Goal: Task Accomplishment & Management: Use online tool/utility

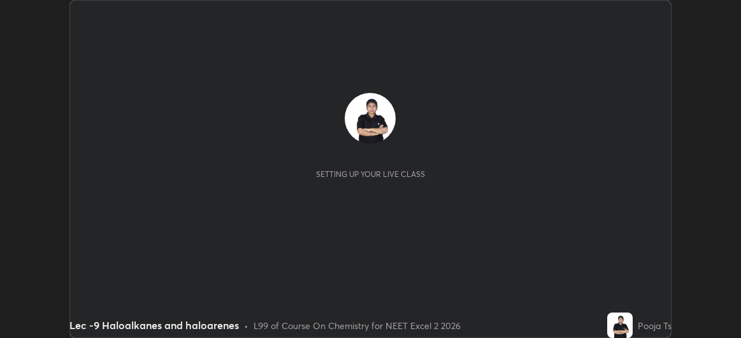
scroll to position [338, 741]
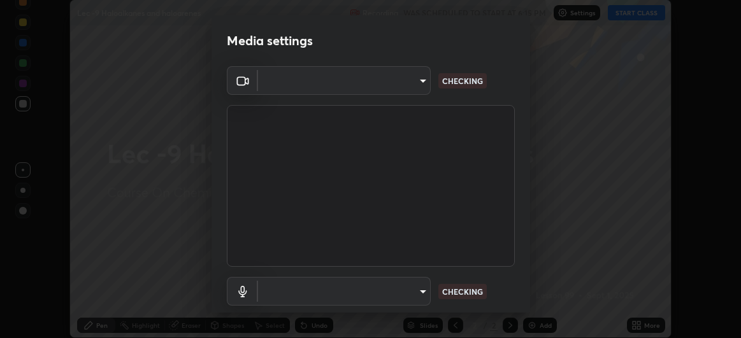
type input "dec4d085ce2ff6c193566703e014ce67d42031883da31f51daf90011b6c9ad35"
type input "communications"
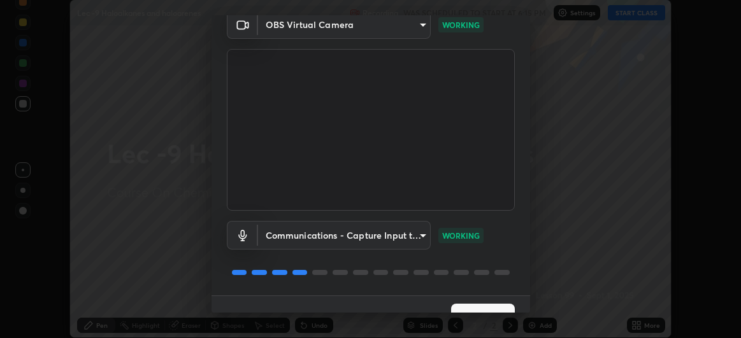
scroll to position [78, 0]
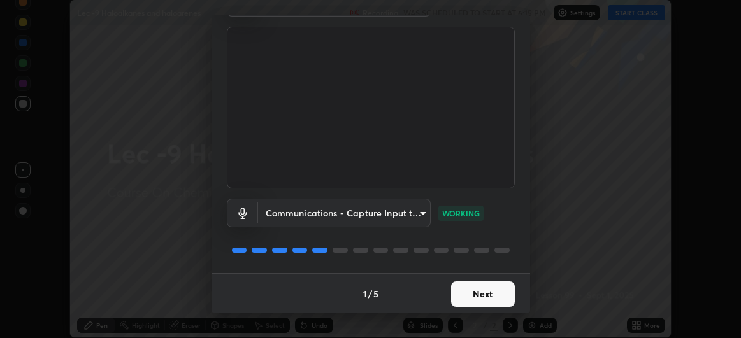
click at [497, 296] on button "Next" at bounding box center [483, 293] width 64 height 25
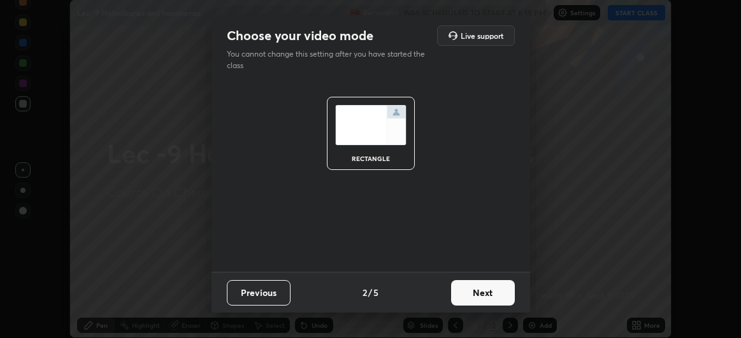
click at [496, 292] on button "Next" at bounding box center [483, 292] width 64 height 25
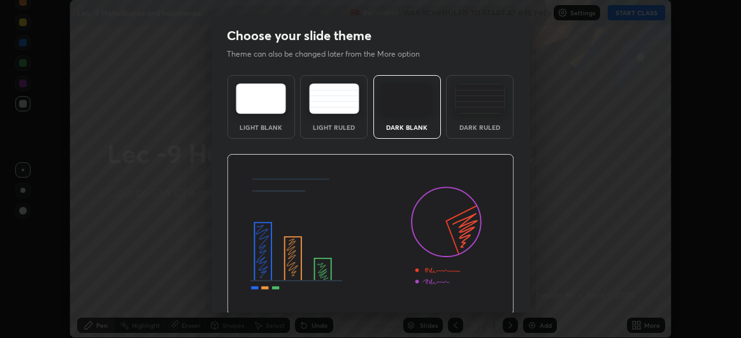
scroll to position [43, 0]
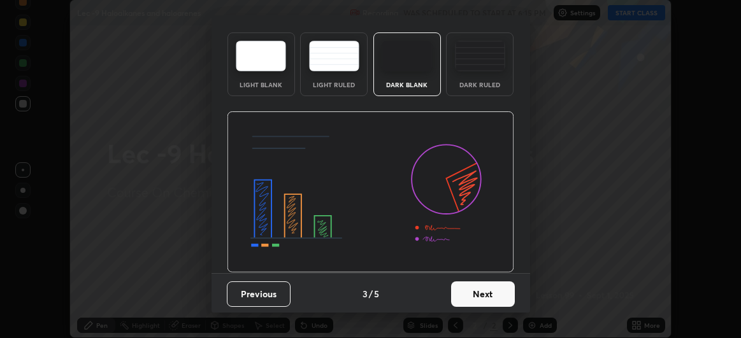
click at [485, 297] on button "Next" at bounding box center [483, 293] width 64 height 25
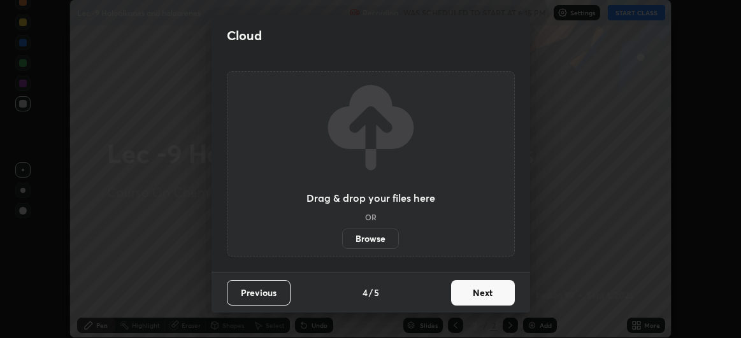
scroll to position [0, 0]
click at [496, 292] on button "Next" at bounding box center [483, 292] width 64 height 25
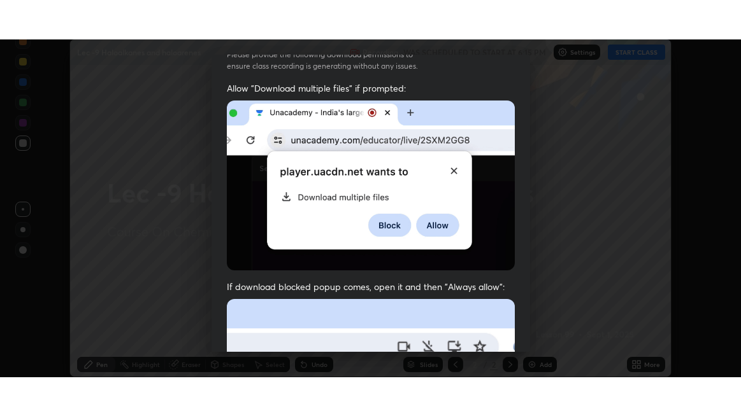
scroll to position [339, 0]
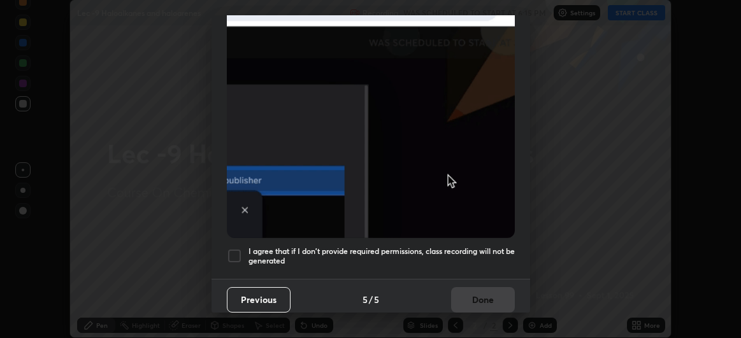
click at [239, 255] on div at bounding box center [234, 255] width 15 height 15
click at [478, 299] on button "Done" at bounding box center [483, 299] width 64 height 25
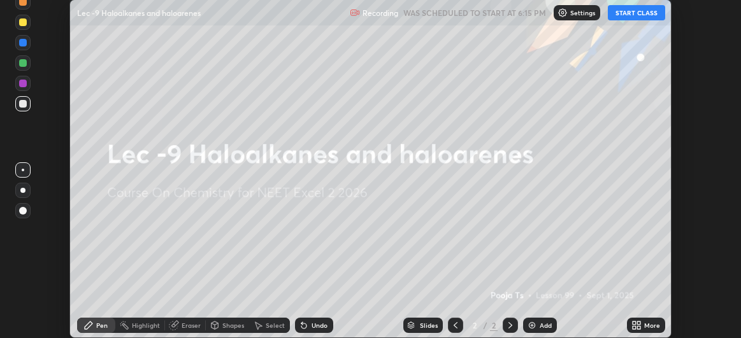
click at [632, 19] on button "START CLASS" at bounding box center [636, 12] width 57 height 15
click at [647, 326] on div "More" at bounding box center [652, 325] width 16 height 6
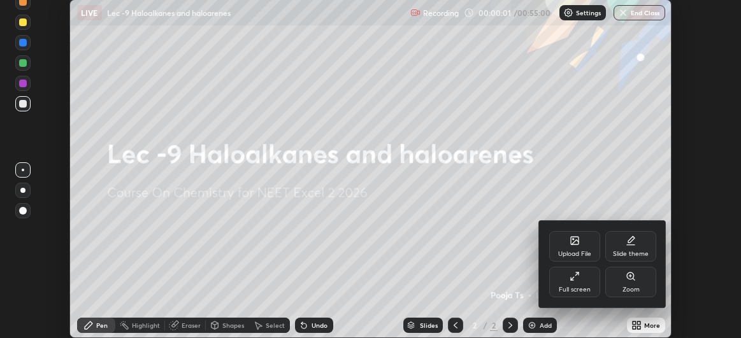
click at [590, 288] on div "Full screen" at bounding box center [574, 282] width 51 height 31
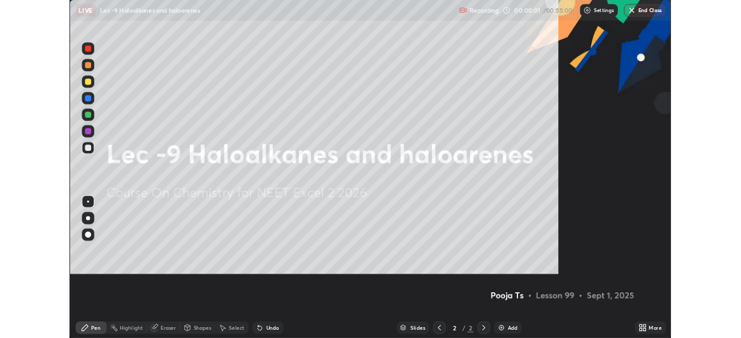
scroll to position [416, 741]
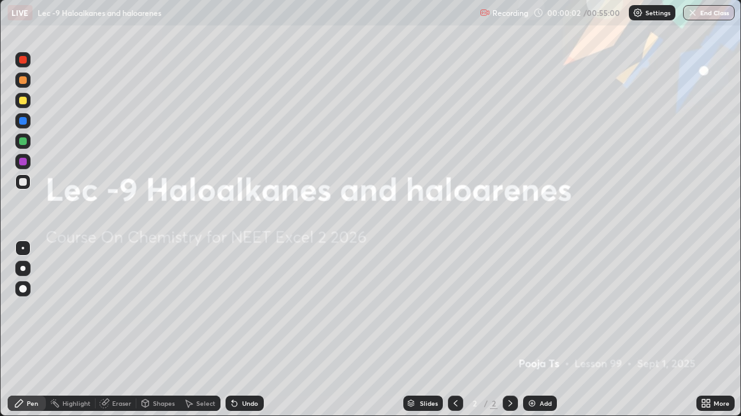
click at [547, 338] on div "Add" at bounding box center [545, 404] width 12 height 6
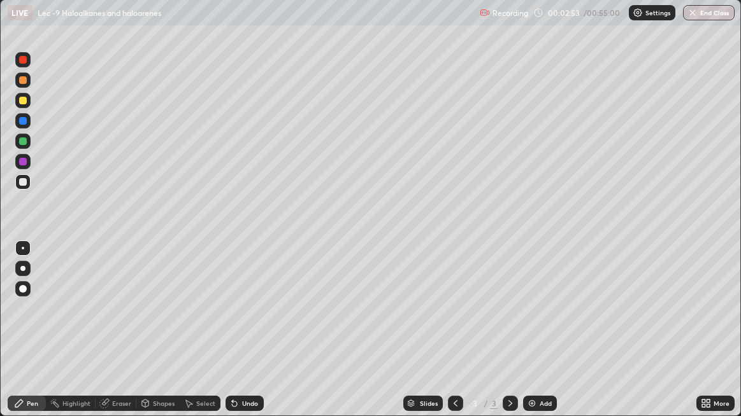
click at [28, 182] on div at bounding box center [22, 181] width 15 height 15
click at [232, 338] on icon at bounding box center [232, 401] width 1 height 1
click at [236, 338] on icon at bounding box center [234, 404] width 10 height 10
click at [27, 149] on div at bounding box center [22, 141] width 15 height 20
click at [233, 338] on icon at bounding box center [234, 404] width 10 height 10
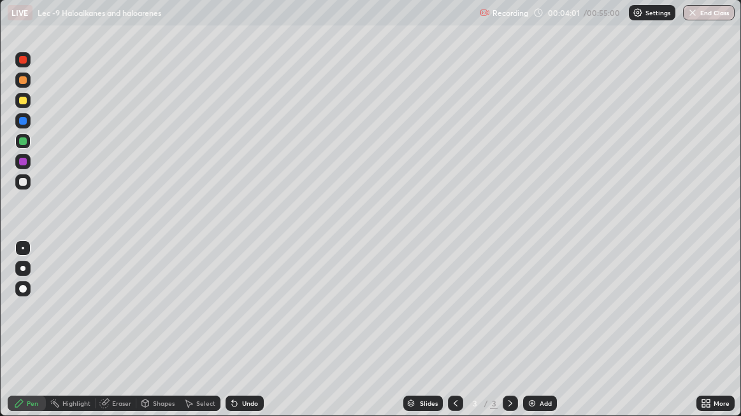
click at [240, 338] on div "Undo" at bounding box center [244, 403] width 38 height 15
click at [27, 188] on div at bounding box center [22, 181] width 15 height 15
click at [243, 338] on div "Undo" at bounding box center [250, 404] width 16 height 6
click at [197, 338] on div "Select" at bounding box center [205, 404] width 19 height 6
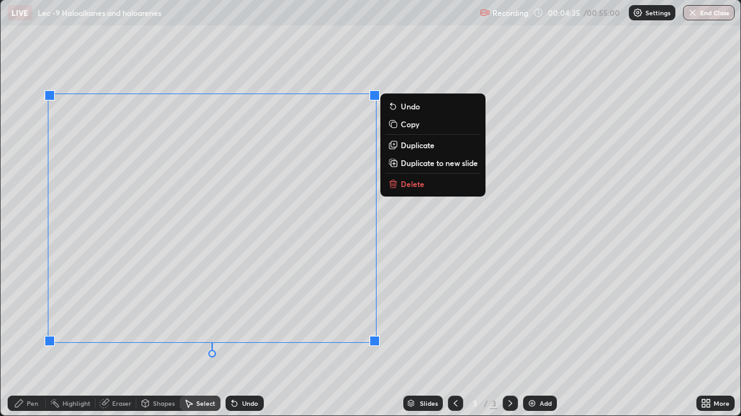
click at [32, 338] on div "Pen" at bounding box center [27, 403] width 38 height 15
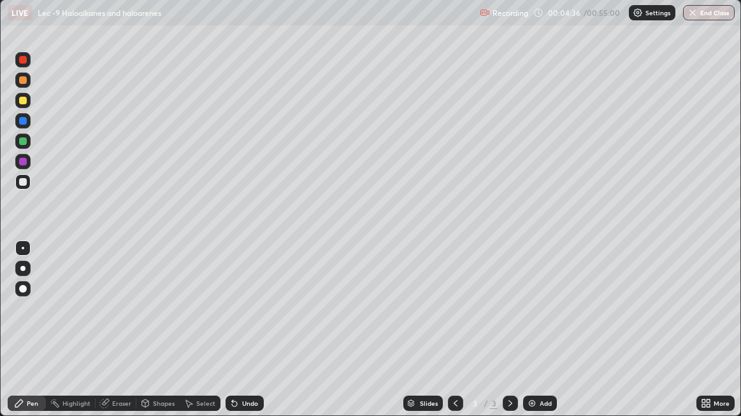
click at [27, 147] on div at bounding box center [22, 141] width 15 height 15
click at [236, 338] on icon at bounding box center [234, 404] width 10 height 10
click at [229, 338] on icon at bounding box center [234, 404] width 10 height 10
click at [26, 183] on div at bounding box center [23, 182] width 8 height 8
click at [242, 338] on div "Undo" at bounding box center [250, 404] width 16 height 6
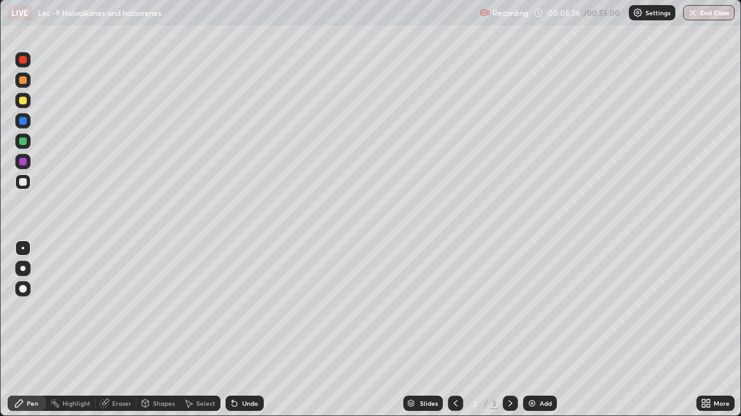
click at [30, 105] on div at bounding box center [22, 100] width 15 height 15
click at [143, 338] on icon at bounding box center [144, 403] width 7 height 2
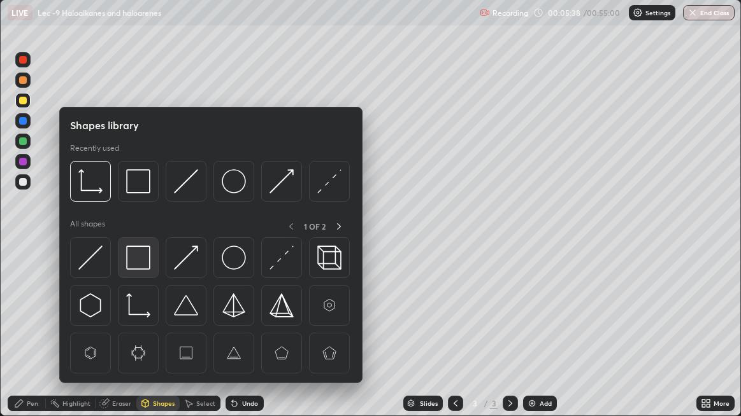
click at [139, 272] on div at bounding box center [138, 258] width 41 height 41
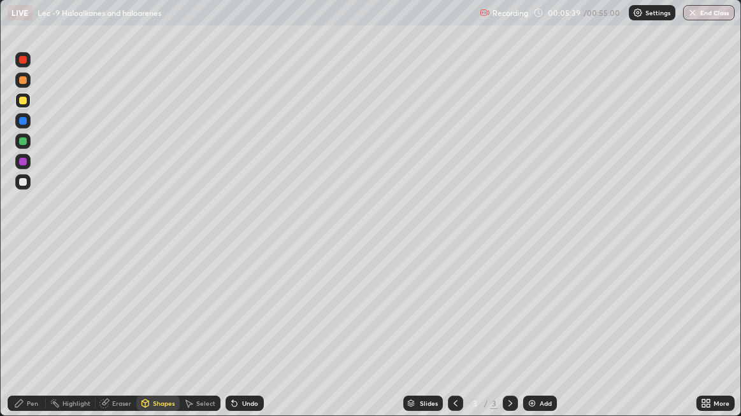
click at [27, 186] on div at bounding box center [22, 181] width 15 height 15
click at [243, 338] on div "Undo" at bounding box center [250, 404] width 16 height 6
click at [159, 338] on div "Shapes" at bounding box center [164, 404] width 22 height 6
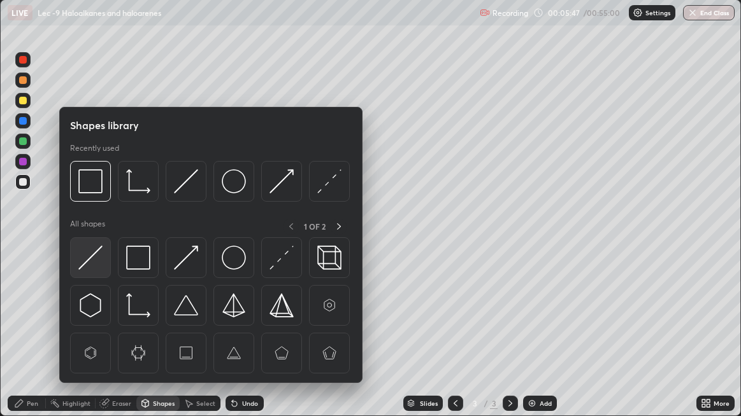
click at [92, 266] on img at bounding box center [90, 258] width 24 height 24
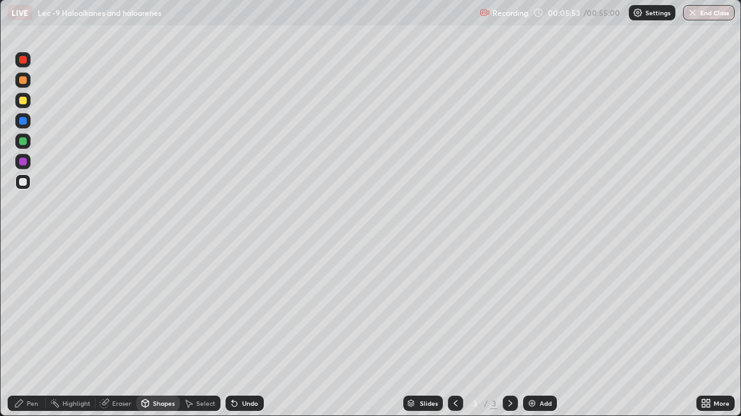
click at [32, 338] on div "Pen" at bounding box center [32, 404] width 11 height 6
click at [534, 338] on img at bounding box center [532, 404] width 10 height 10
click at [29, 181] on div at bounding box center [22, 181] width 15 height 15
click at [113, 338] on div "Eraser" at bounding box center [116, 403] width 41 height 15
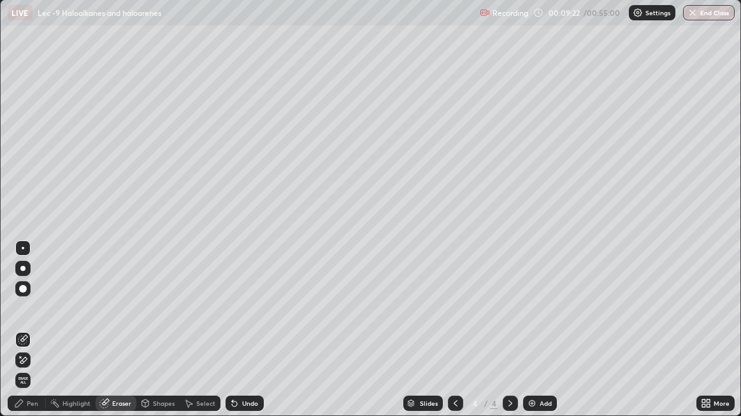
click at [34, 338] on div "Pen" at bounding box center [32, 404] width 11 height 6
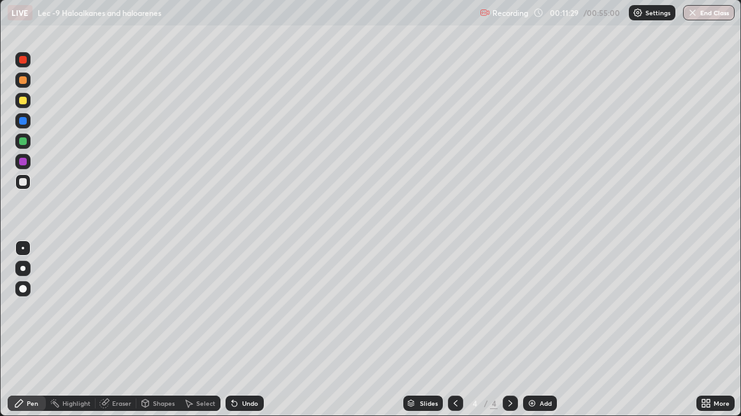
click at [28, 105] on div at bounding box center [22, 100] width 15 height 15
click at [532, 338] on img at bounding box center [532, 404] width 10 height 10
click at [25, 185] on div at bounding box center [23, 182] width 8 height 8
click at [28, 141] on div at bounding box center [22, 141] width 15 height 15
click at [530, 338] on img at bounding box center [532, 404] width 10 height 10
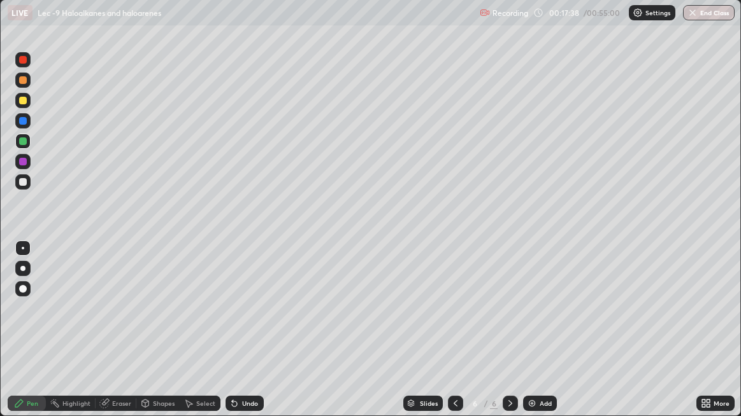
click at [27, 183] on div at bounding box center [22, 181] width 15 height 15
click at [25, 145] on div at bounding box center [23, 142] width 8 height 8
click at [237, 338] on icon at bounding box center [234, 404] width 10 height 10
click at [225, 338] on div "Undo" at bounding box center [244, 403] width 38 height 15
click at [232, 338] on icon at bounding box center [234, 404] width 5 height 5
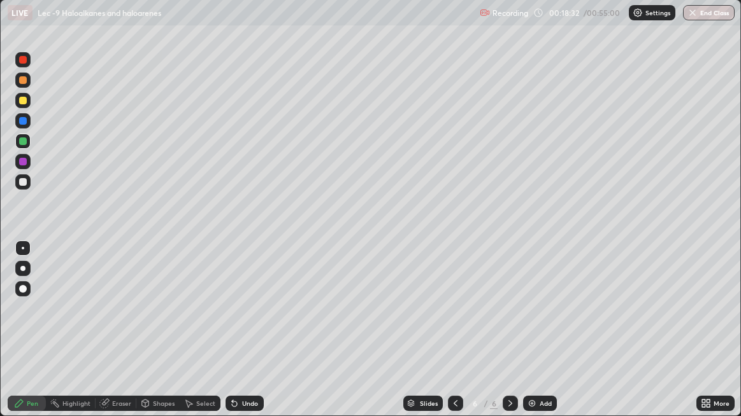
click at [230, 338] on icon at bounding box center [234, 404] width 10 height 10
click at [232, 338] on icon at bounding box center [234, 404] width 5 height 5
click at [237, 338] on icon at bounding box center [234, 404] width 10 height 10
click at [236, 338] on icon at bounding box center [234, 404] width 10 height 10
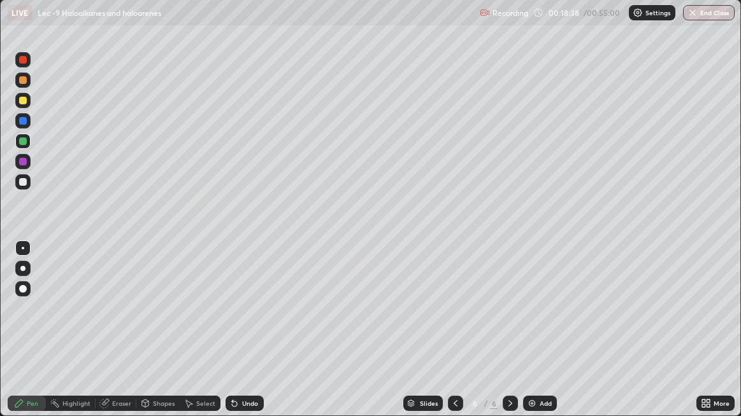
click at [236, 338] on icon at bounding box center [234, 404] width 10 height 10
click at [237, 338] on icon at bounding box center [234, 404] width 10 height 10
click at [238, 338] on icon at bounding box center [234, 404] width 10 height 10
click at [238, 338] on div "Undo" at bounding box center [244, 403] width 38 height 15
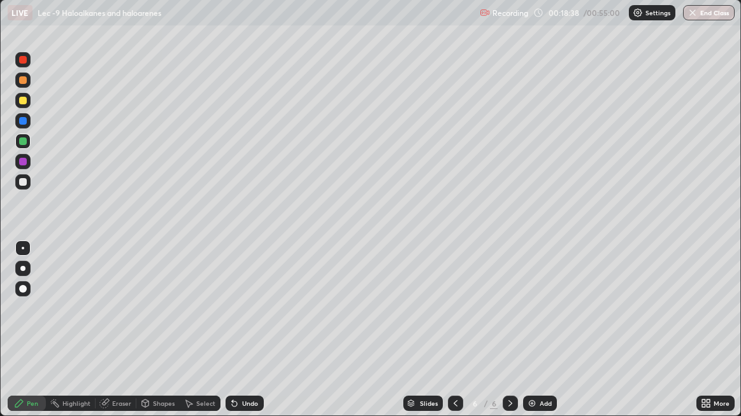
click at [239, 338] on div "Undo" at bounding box center [244, 403] width 38 height 15
click at [114, 338] on div "Eraser" at bounding box center [121, 404] width 19 height 6
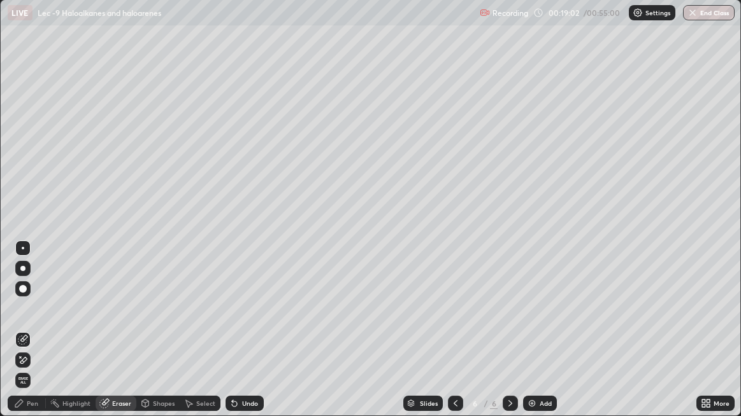
click at [34, 338] on div "Pen" at bounding box center [32, 404] width 11 height 6
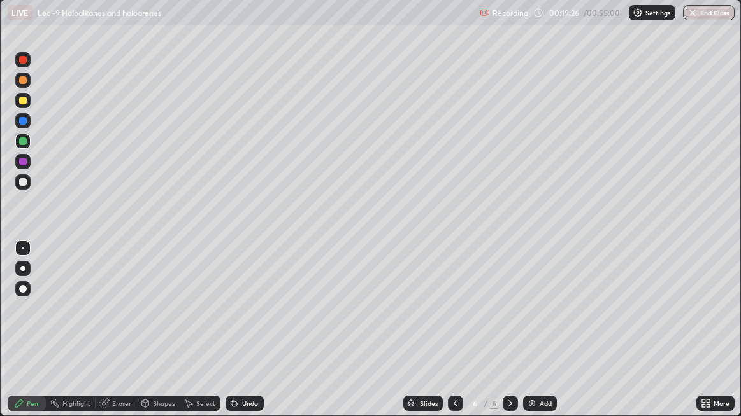
click at [236, 338] on icon at bounding box center [234, 404] width 10 height 10
click at [232, 338] on icon at bounding box center [232, 401] width 1 height 1
click at [232, 338] on icon at bounding box center [234, 404] width 10 height 10
click at [233, 338] on icon at bounding box center [234, 404] width 5 height 5
click at [235, 338] on icon at bounding box center [234, 404] width 10 height 10
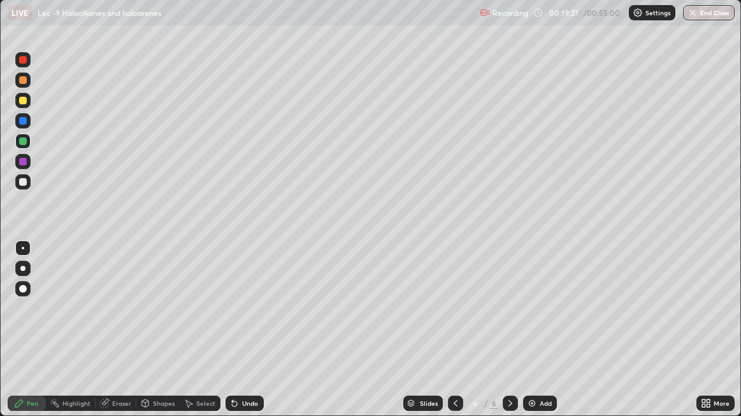
click at [237, 338] on icon at bounding box center [234, 404] width 10 height 10
click at [245, 338] on div "Undo" at bounding box center [250, 404] width 16 height 6
click at [242, 338] on div "Undo" at bounding box center [250, 404] width 16 height 6
click at [23, 143] on div at bounding box center [23, 142] width 8 height 8
click at [525, 338] on div "Add" at bounding box center [540, 403] width 34 height 15
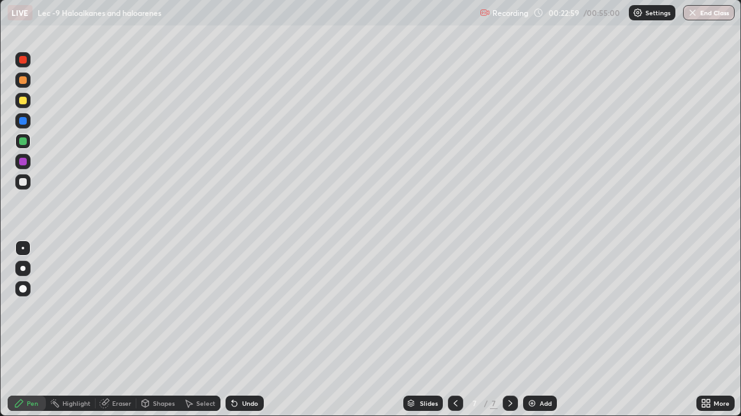
click at [25, 182] on div at bounding box center [23, 182] width 8 height 8
click at [236, 338] on div "Undo" at bounding box center [244, 403] width 38 height 15
click at [232, 338] on icon at bounding box center [232, 401] width 1 height 1
click at [233, 338] on icon at bounding box center [234, 404] width 10 height 10
click at [239, 338] on div "Undo" at bounding box center [244, 403] width 38 height 15
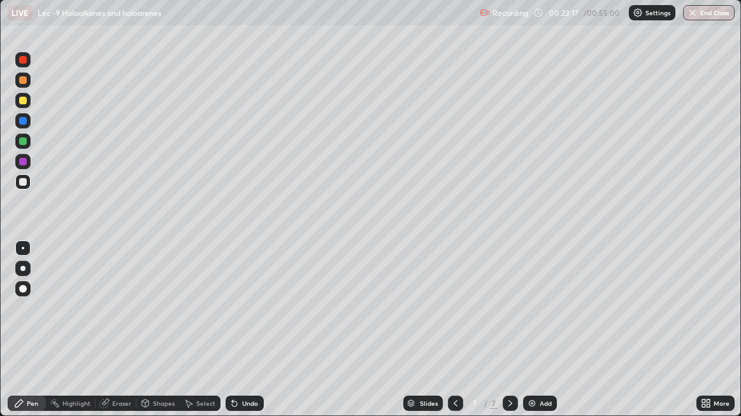
click at [236, 338] on icon at bounding box center [234, 404] width 10 height 10
click at [234, 338] on icon at bounding box center [234, 404] width 10 height 10
click at [232, 338] on icon at bounding box center [234, 404] width 10 height 10
click at [29, 146] on div at bounding box center [22, 141] width 15 height 15
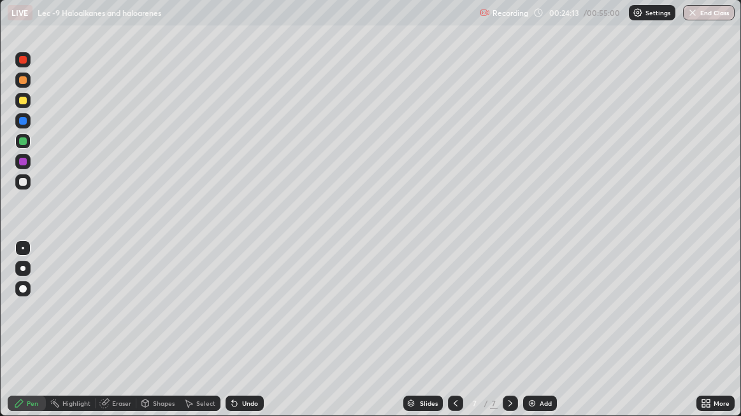
click at [245, 338] on div "Undo" at bounding box center [250, 404] width 16 height 6
click at [247, 338] on div "Undo" at bounding box center [250, 404] width 16 height 6
click at [245, 338] on div "Undo" at bounding box center [250, 404] width 16 height 6
click at [244, 338] on div "Undo" at bounding box center [250, 404] width 16 height 6
click at [523, 338] on div "Add" at bounding box center [540, 403] width 34 height 15
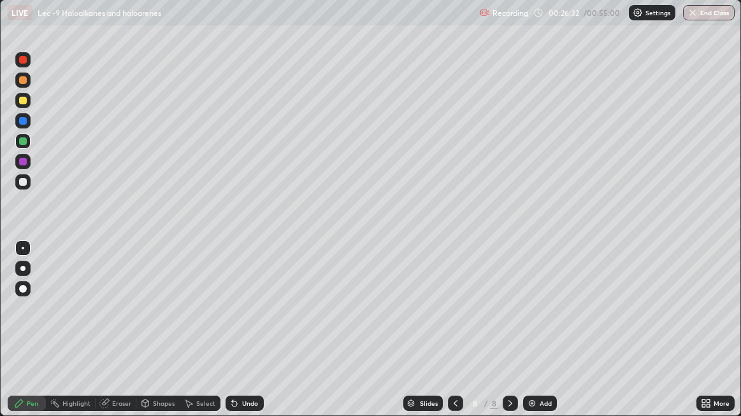
click at [28, 187] on div at bounding box center [22, 181] width 15 height 15
click at [27, 146] on div at bounding box center [22, 141] width 15 height 15
click at [22, 101] on div at bounding box center [23, 101] width 8 height 8
click at [26, 142] on div at bounding box center [23, 142] width 8 height 8
click at [122, 338] on div "Eraser" at bounding box center [116, 403] width 41 height 15
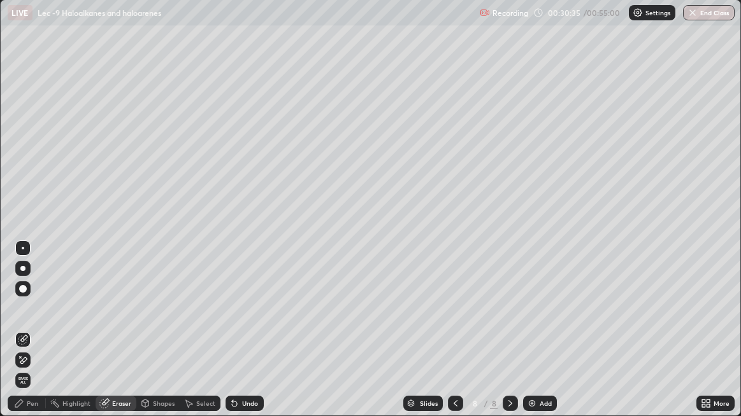
click at [38, 338] on div "Pen" at bounding box center [27, 403] width 38 height 15
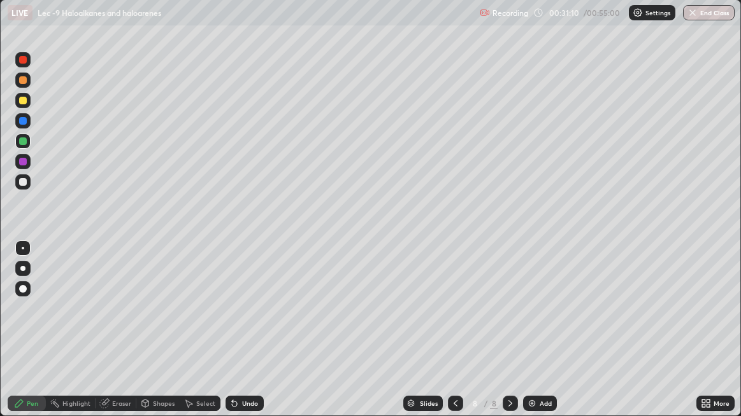
click at [527, 338] on img at bounding box center [532, 404] width 10 height 10
click at [28, 187] on div at bounding box center [22, 181] width 15 height 15
click at [196, 338] on div "Select" at bounding box center [205, 404] width 19 height 6
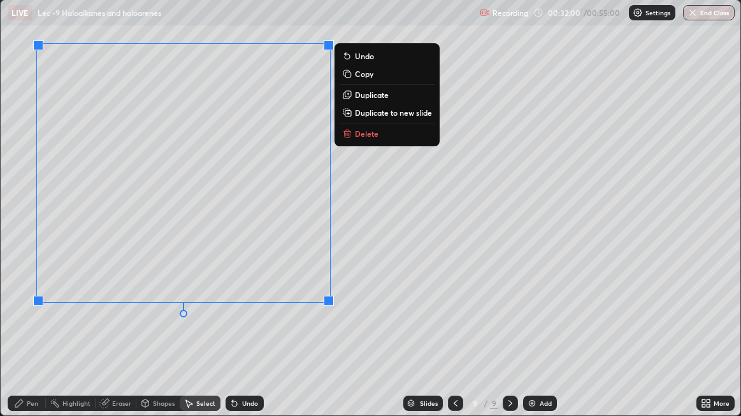
click at [32, 338] on div "Pen" at bounding box center [32, 404] width 11 height 6
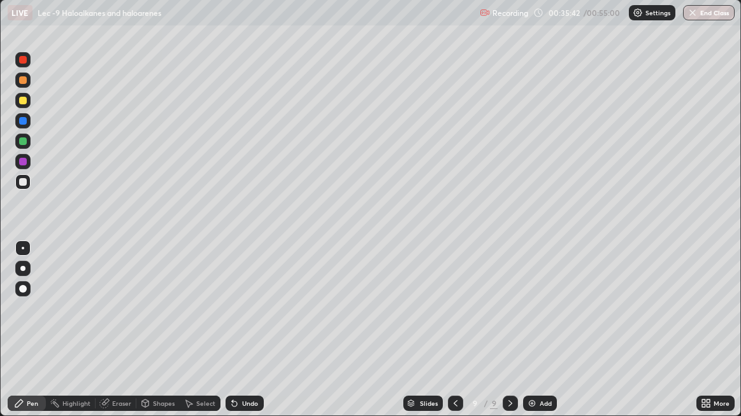
click at [26, 108] on div at bounding box center [22, 100] width 15 height 15
click at [249, 338] on div "Undo" at bounding box center [244, 403] width 38 height 15
click at [247, 338] on div "Undo" at bounding box center [250, 404] width 16 height 6
click at [248, 338] on div "Undo" at bounding box center [250, 404] width 16 height 6
click at [246, 338] on div "Undo" at bounding box center [250, 404] width 16 height 6
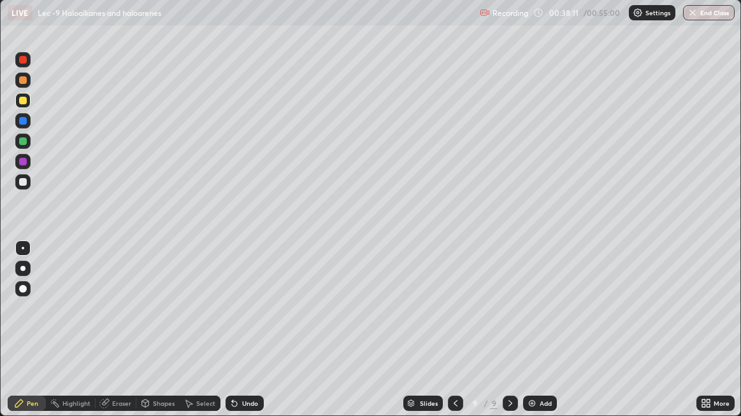
click at [246, 338] on div "Undo" at bounding box center [250, 404] width 16 height 6
click at [536, 338] on img at bounding box center [532, 404] width 10 height 10
click at [29, 184] on div at bounding box center [22, 181] width 15 height 15
click at [29, 143] on div at bounding box center [22, 141] width 15 height 15
click at [27, 146] on div at bounding box center [22, 141] width 15 height 15
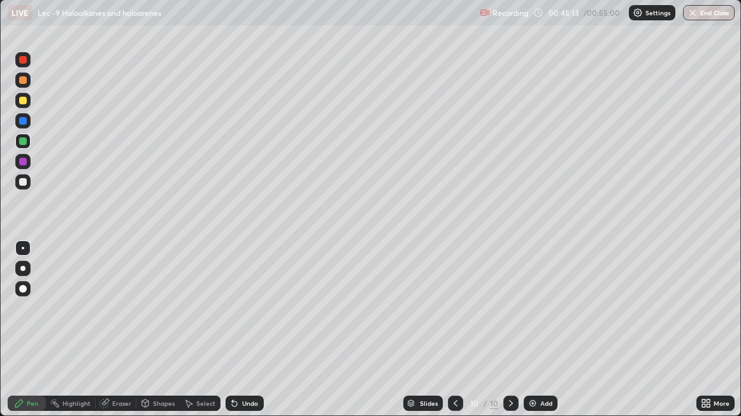
click at [27, 174] on div at bounding box center [22, 182] width 15 height 20
click at [26, 116] on div at bounding box center [22, 120] width 15 height 15
click at [29, 99] on div at bounding box center [22, 100] width 15 height 15
click at [29, 148] on div at bounding box center [22, 141] width 15 height 20
click at [25, 106] on div at bounding box center [22, 100] width 15 height 15
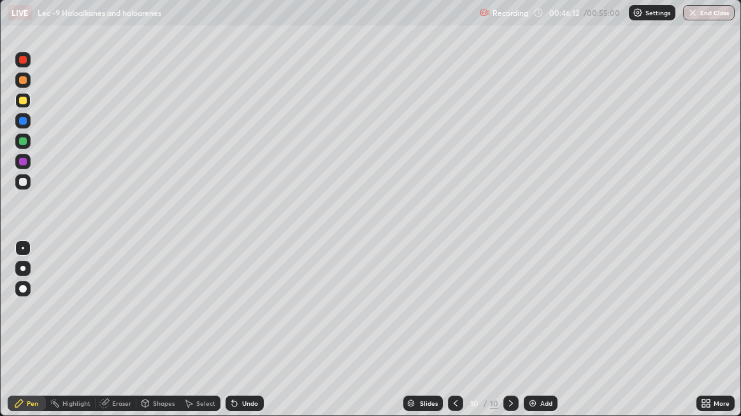
click at [234, 338] on icon at bounding box center [234, 404] width 5 height 5
click at [232, 338] on icon at bounding box center [234, 404] width 5 height 5
click at [232, 338] on icon at bounding box center [232, 401] width 1 height 1
click at [232, 338] on icon at bounding box center [234, 404] width 5 height 5
click at [236, 338] on icon at bounding box center [234, 404] width 10 height 10
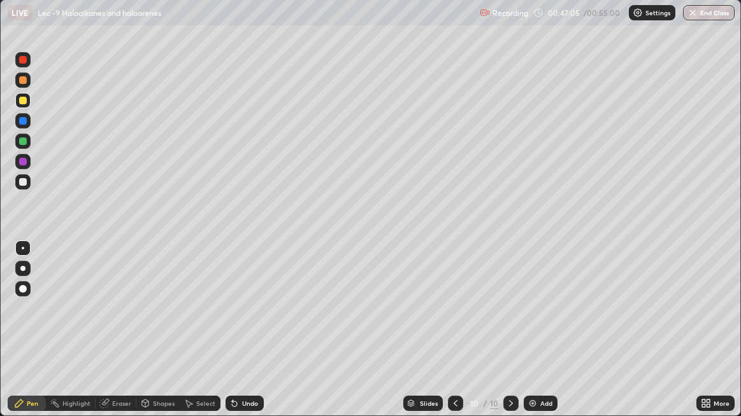
click at [232, 338] on icon at bounding box center [234, 404] width 5 height 5
click at [245, 338] on div "Undo" at bounding box center [250, 404] width 16 height 6
click at [459, 338] on icon at bounding box center [455, 404] width 10 height 10
click at [454, 338] on icon at bounding box center [455, 404] width 10 height 10
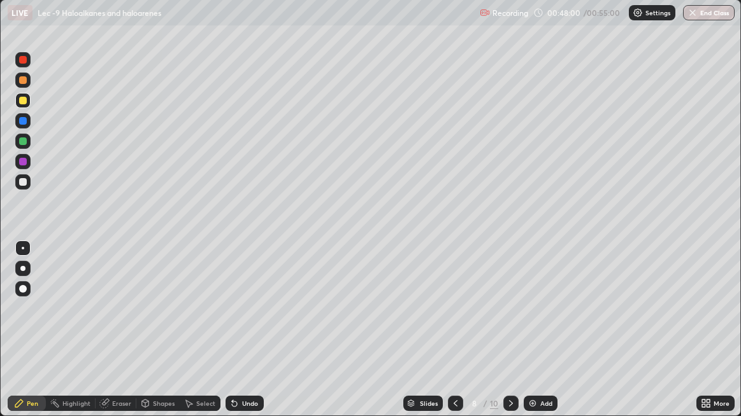
click at [455, 338] on icon at bounding box center [455, 404] width 4 height 6
click at [455, 338] on icon at bounding box center [455, 404] width 10 height 10
click at [508, 338] on icon at bounding box center [511, 404] width 10 height 10
click at [506, 338] on icon at bounding box center [511, 404] width 10 height 10
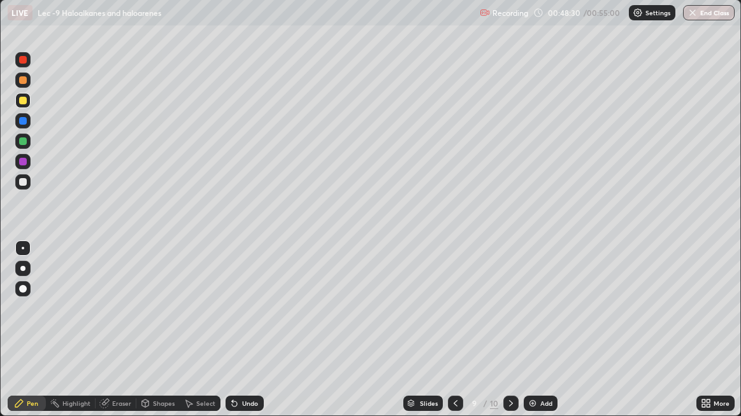
click at [506, 338] on icon at bounding box center [511, 404] width 10 height 10
click at [536, 338] on div "Add" at bounding box center [540, 403] width 34 height 15
click at [117, 338] on div "Eraser" at bounding box center [121, 404] width 19 height 6
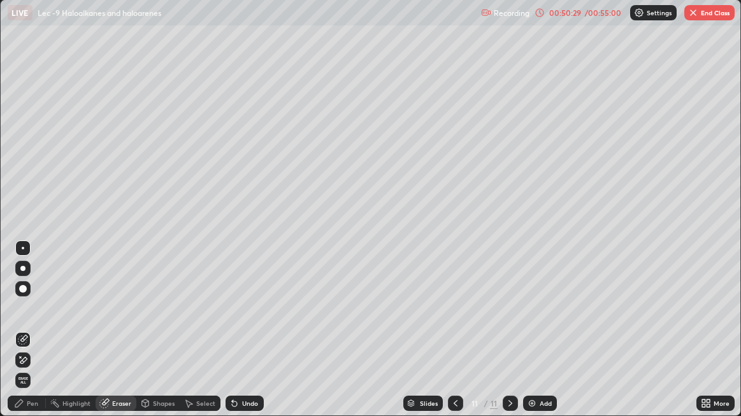
click at [31, 338] on div "Pen" at bounding box center [32, 404] width 11 height 6
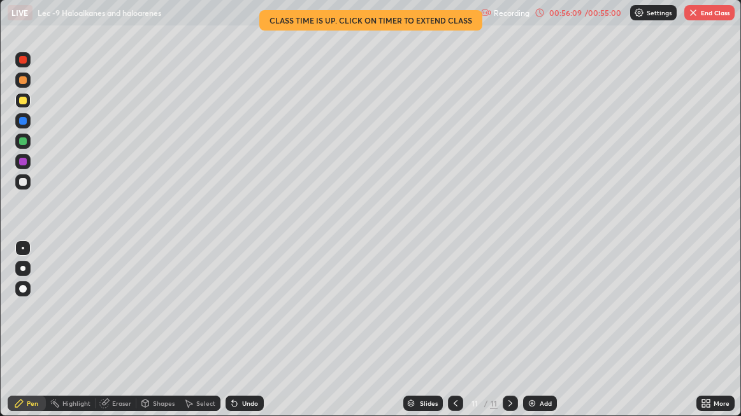
click at [703, 338] on icon at bounding box center [703, 401] width 3 height 3
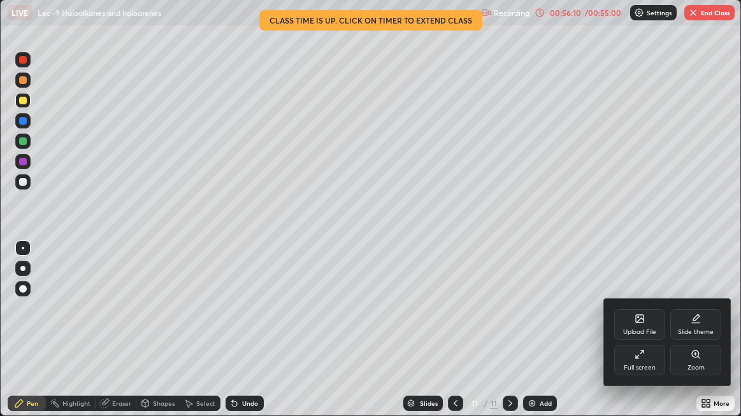
click at [632, 338] on div "Full screen" at bounding box center [639, 360] width 51 height 31
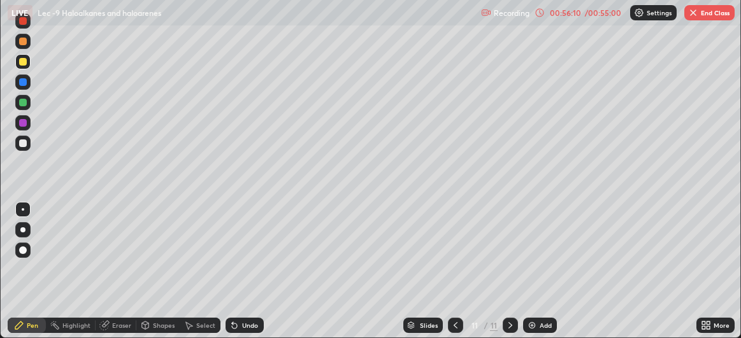
scroll to position [63342, 62940]
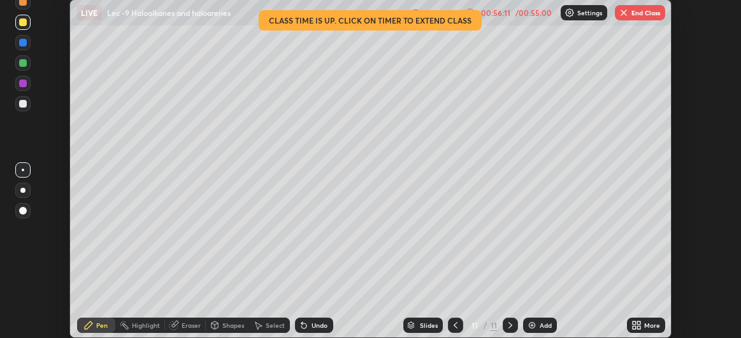
click at [645, 10] on button "End Class" at bounding box center [640, 12] width 50 height 15
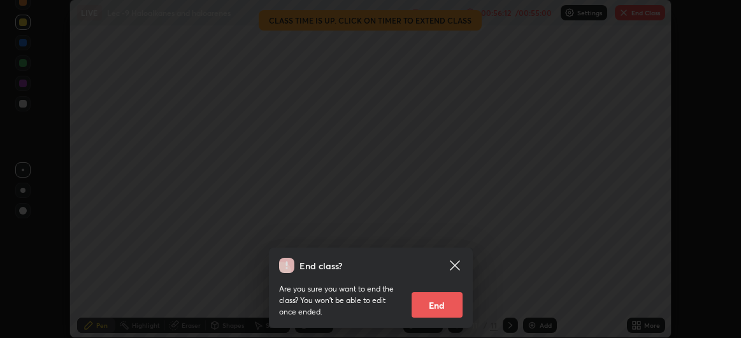
click at [441, 306] on button "End" at bounding box center [436, 304] width 51 height 25
